Goal: Task Accomplishment & Management: Complete application form

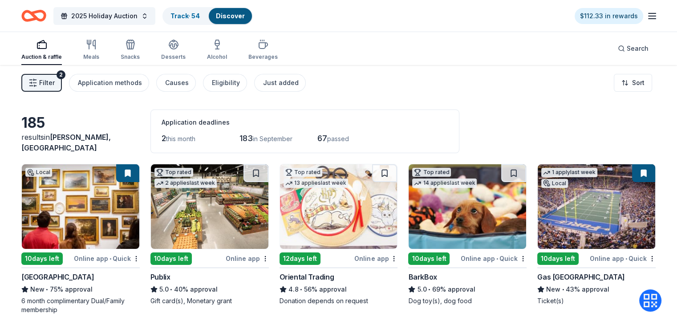
click at [398, 82] on div "Filter 2 Application methods Causes Eligibility Just added Sort" at bounding box center [338, 83] width 677 height 36
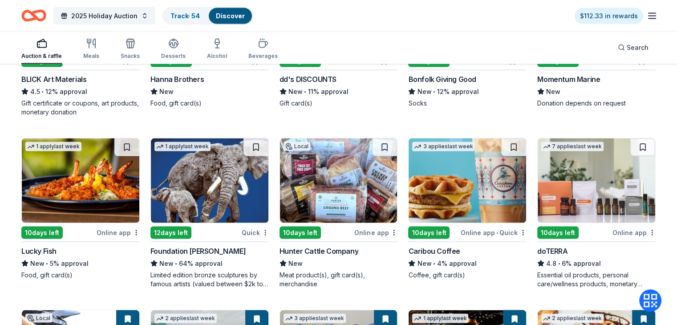
scroll to position [1744, 0]
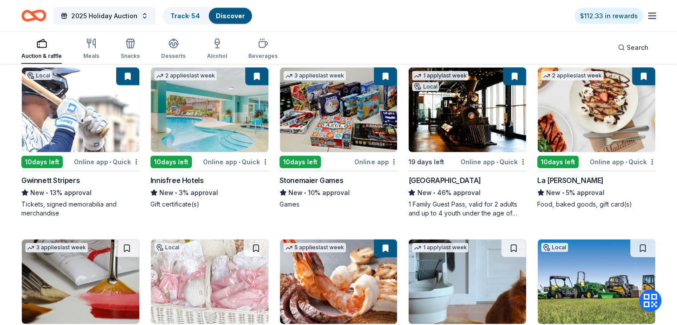
scroll to position [1984, 0]
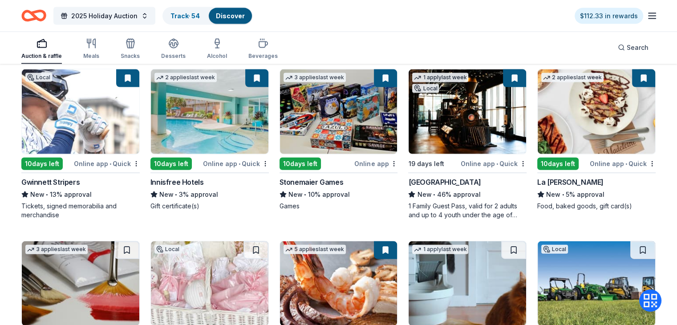
click at [78, 177] on div "Gwinnett Stripers" at bounding box center [50, 182] width 58 height 11
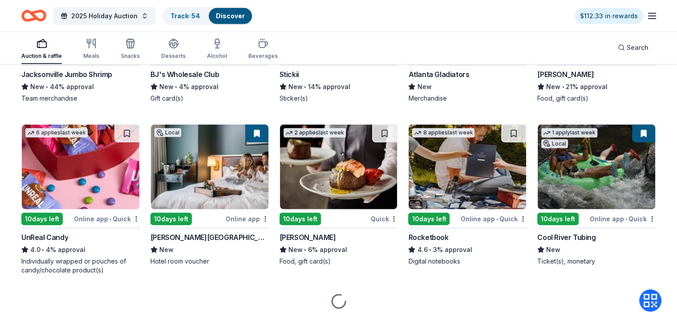
scroll to position [2627, 0]
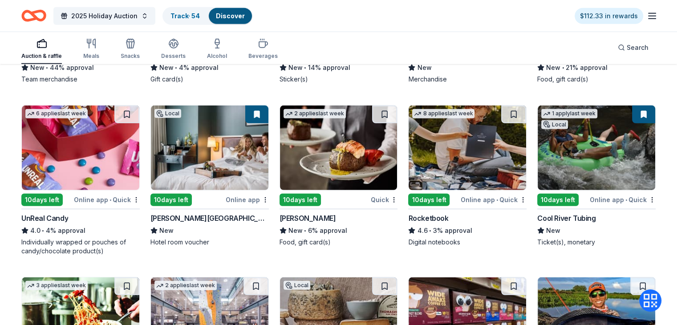
click at [336, 154] on img at bounding box center [338, 147] width 117 height 85
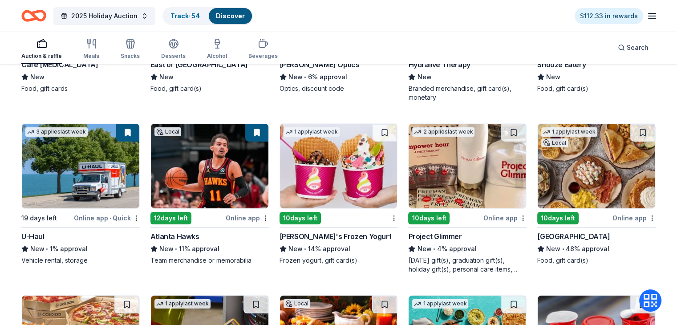
scroll to position [3125, 0]
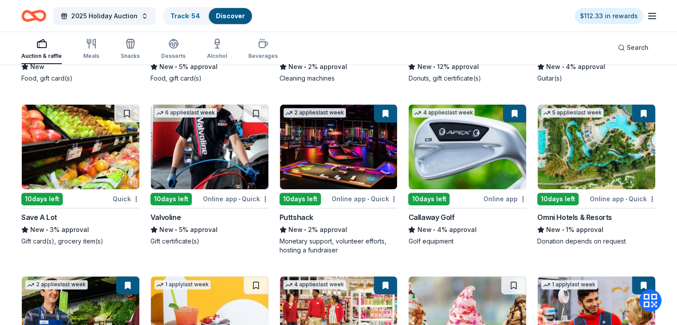
scroll to position [3641, 0]
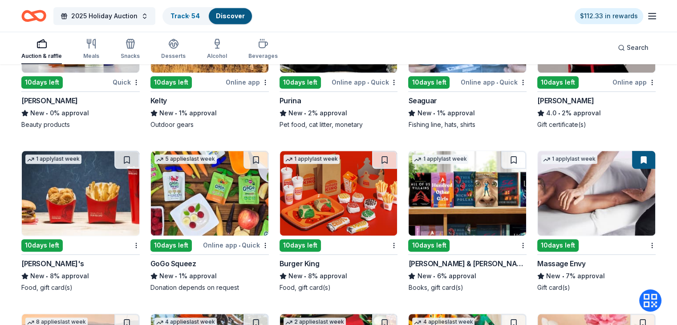
scroll to position [4436, 0]
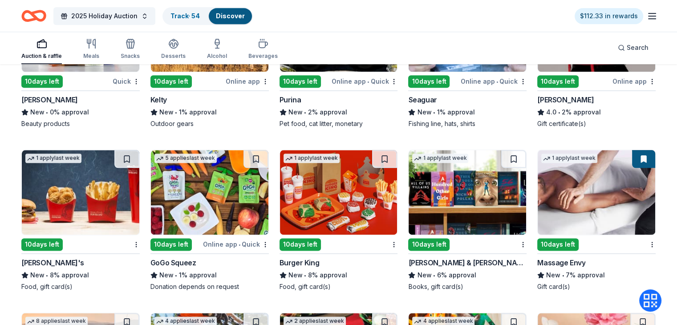
click at [582, 226] on img at bounding box center [596, 192] width 117 height 85
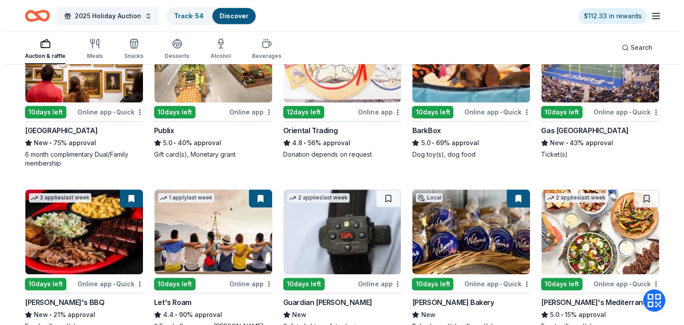
scroll to position [0, 0]
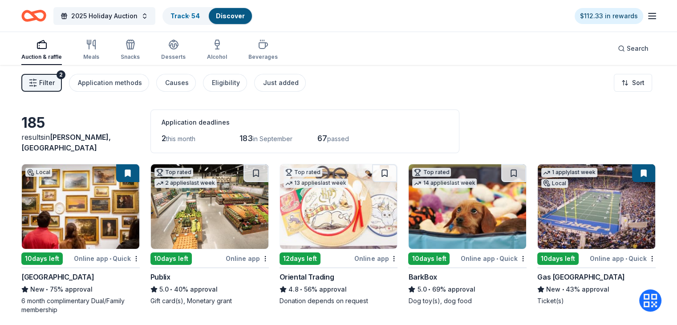
click at [55, 82] on span "Filter" at bounding box center [47, 82] width 16 height 11
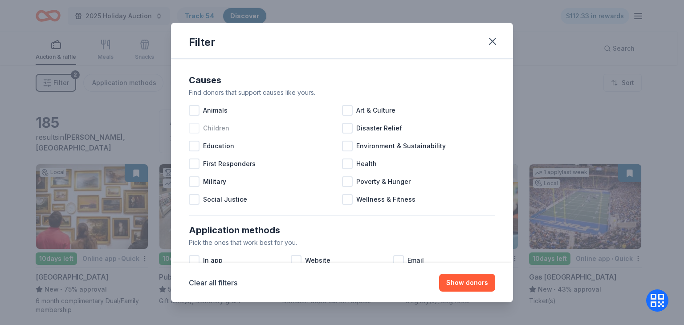
click at [242, 129] on div "Children" at bounding box center [265, 128] width 153 height 18
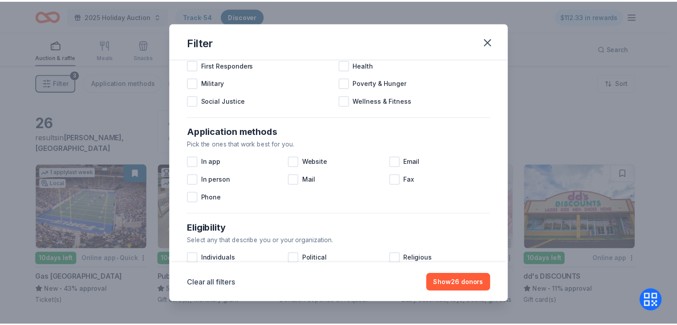
scroll to position [100, 0]
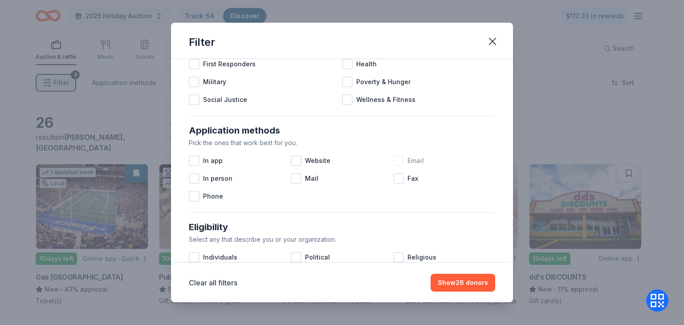
click at [397, 155] on div at bounding box center [398, 160] width 11 height 11
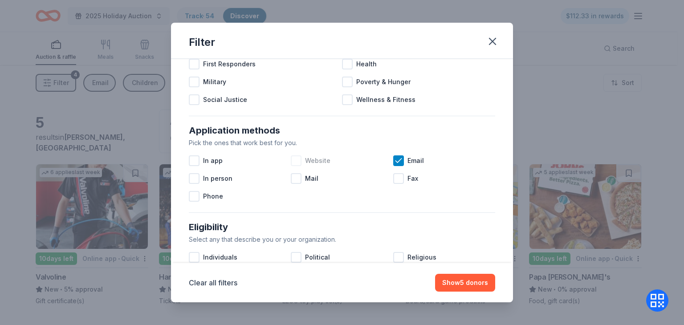
click at [297, 155] on div at bounding box center [296, 160] width 11 height 11
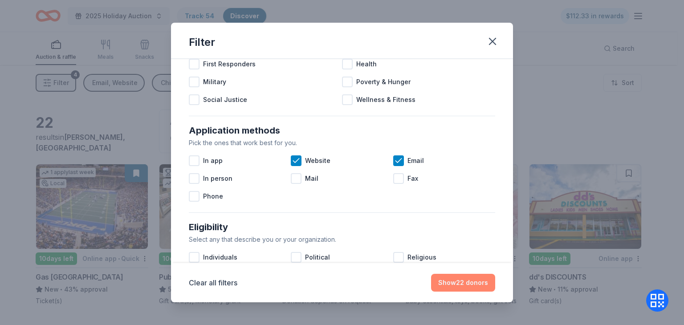
click at [471, 280] on button "Show 22 donors" at bounding box center [463, 283] width 64 height 18
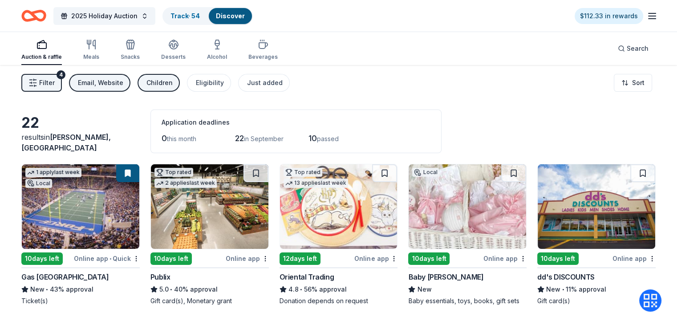
click at [635, 137] on div "22 results in Warner Robins, [GEOGRAPHIC_DATA] Application deadlines 0 this mon…" at bounding box center [338, 131] width 634 height 44
click at [461, 91] on div "Filter 4 Email, Website Children Eligibility Just added Sort" at bounding box center [338, 83] width 677 height 36
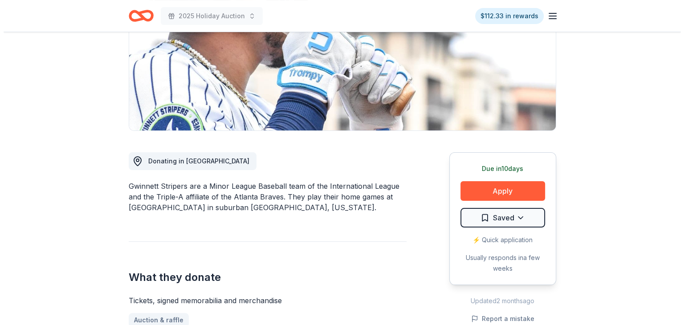
scroll to position [142, 0]
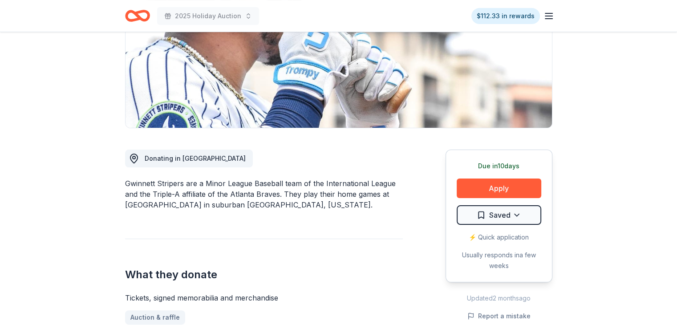
click at [521, 198] on div "Due [DATE] Apply Saved ⚡️ Quick application Usually responds in a few weeks" at bounding box center [498, 216] width 107 height 133
click at [497, 187] on button "Apply" at bounding box center [499, 188] width 85 height 20
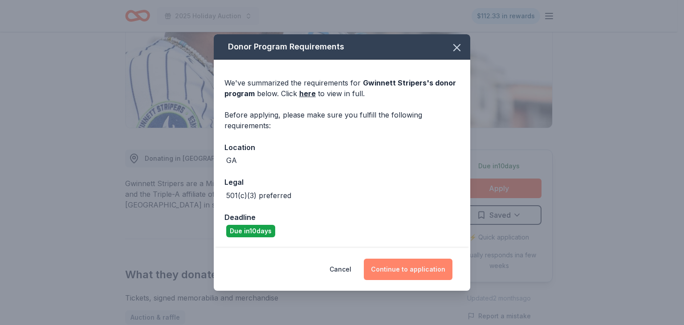
click at [409, 264] on button "Continue to application" at bounding box center [408, 269] width 89 height 21
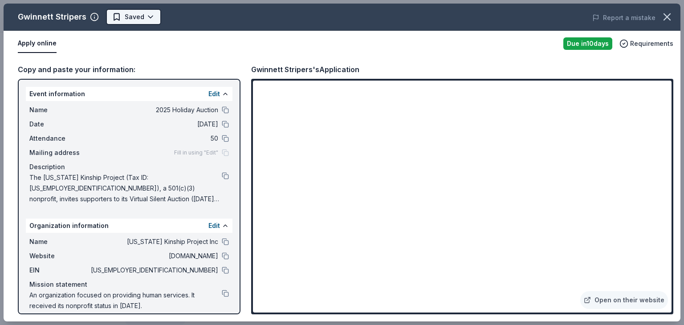
click at [140, 23] on html "2025 Holiday Auction $112.33 in rewards Due in 10 days Share Gwinnett Stripers …" at bounding box center [342, 20] width 684 height 325
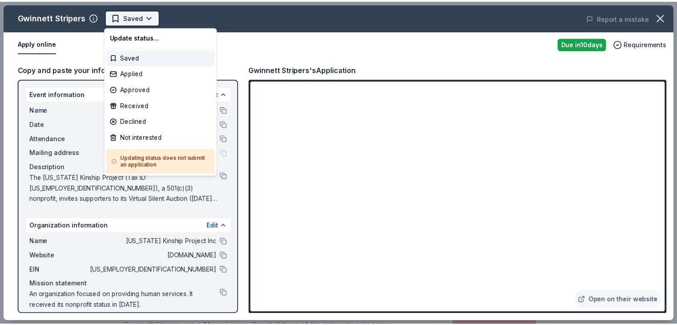
scroll to position [0, 0]
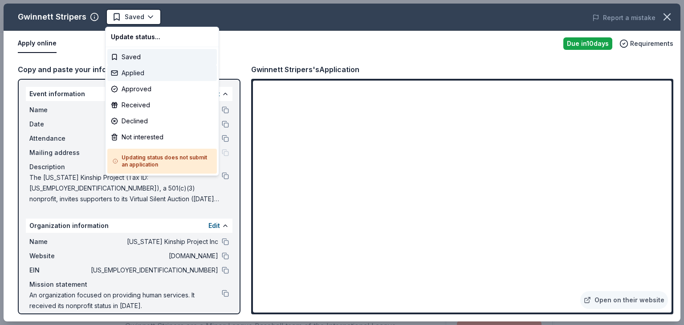
click at [152, 73] on div "Applied" at bounding box center [161, 73] width 109 height 16
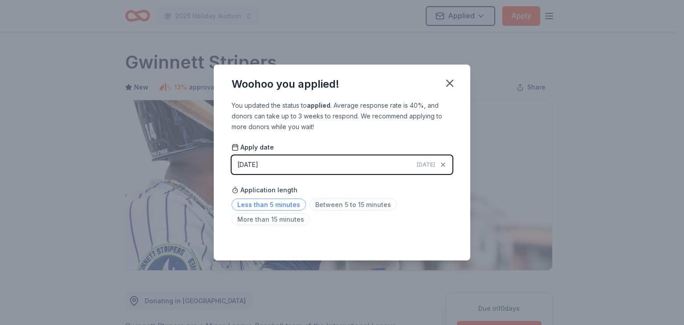
click at [295, 206] on span "Less than 5 minutes" at bounding box center [268, 204] width 74 height 12
click at [453, 83] on icon "button" at bounding box center [449, 83] width 12 height 12
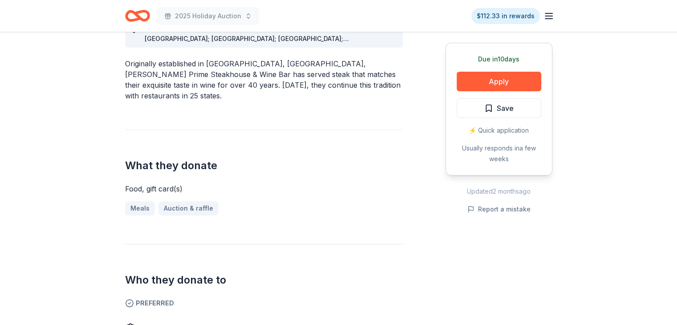
scroll to position [285, 0]
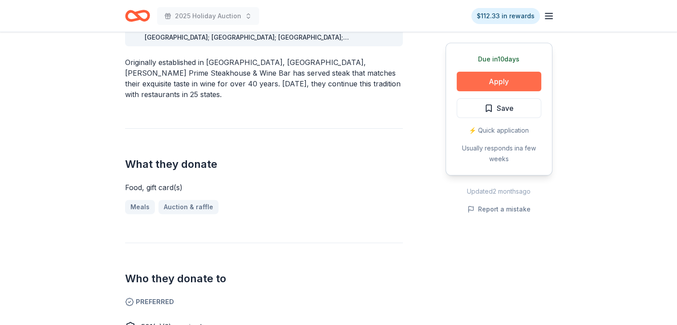
click at [494, 79] on button "Apply" at bounding box center [499, 82] width 85 height 20
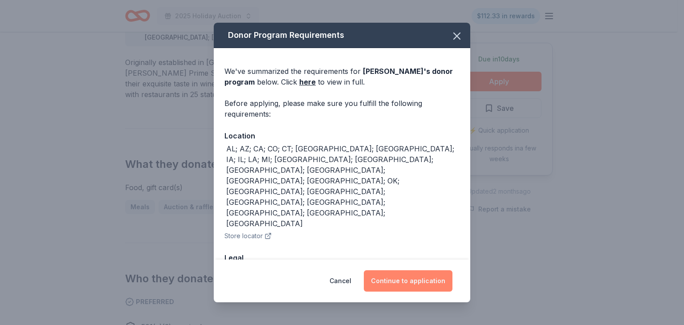
click at [416, 285] on button "Continue to application" at bounding box center [408, 280] width 89 height 21
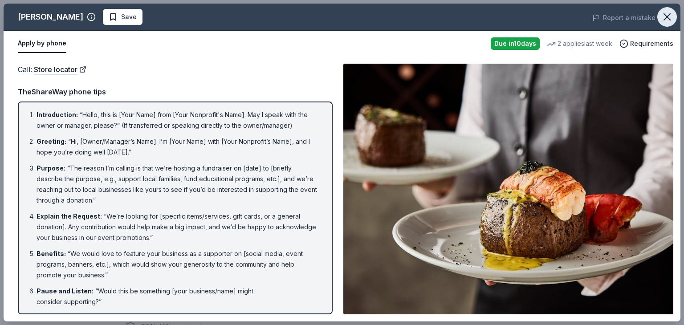
click at [666, 19] on icon "button" at bounding box center [666, 17] width 12 height 12
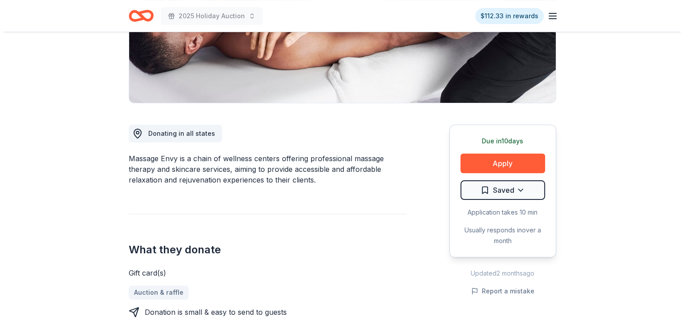
scroll to position [178, 0]
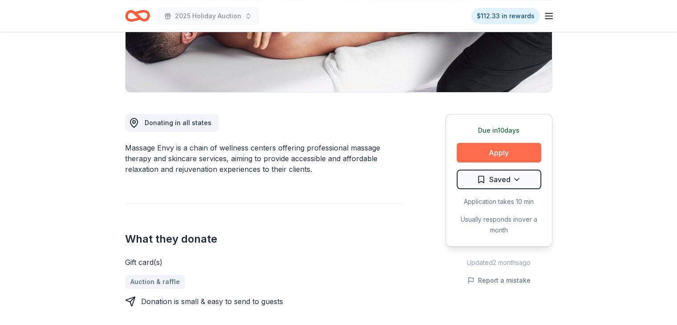
click at [489, 150] on button "Apply" at bounding box center [499, 153] width 85 height 20
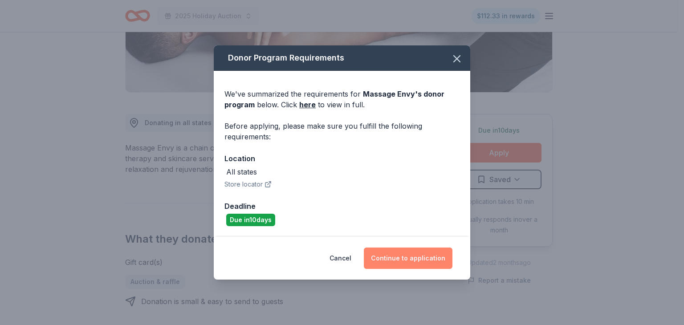
click at [417, 256] on button "Continue to application" at bounding box center [408, 257] width 89 height 21
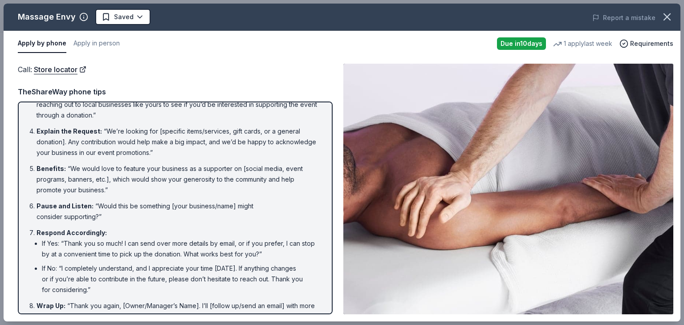
scroll to position [100, 0]
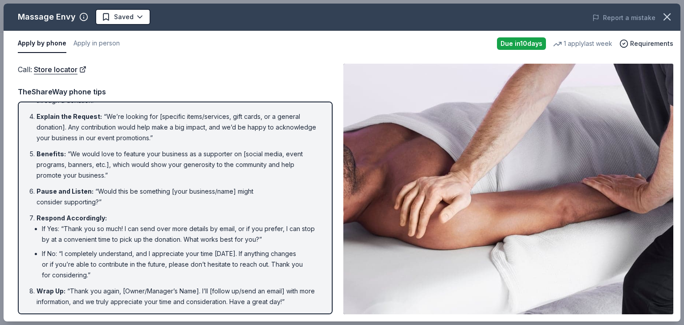
click at [245, 50] on div "Apply by phone Apply in person" at bounding box center [254, 43] width 472 height 19
